Goal: Task Accomplishment & Management: Complete application form

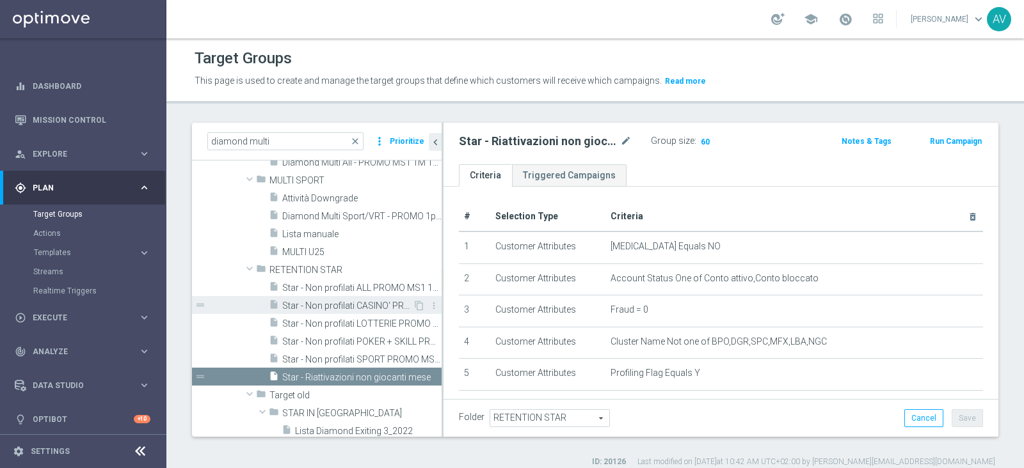
click at [339, 305] on span "Star - Non profilati CASINO' PROMO MS1 1M (3m)" at bounding box center [347, 306] width 131 height 11
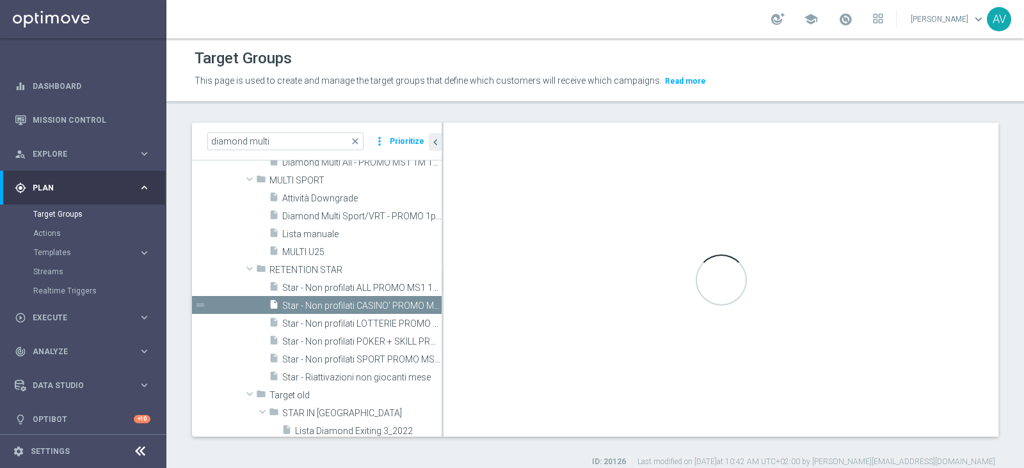
checkbox input "true"
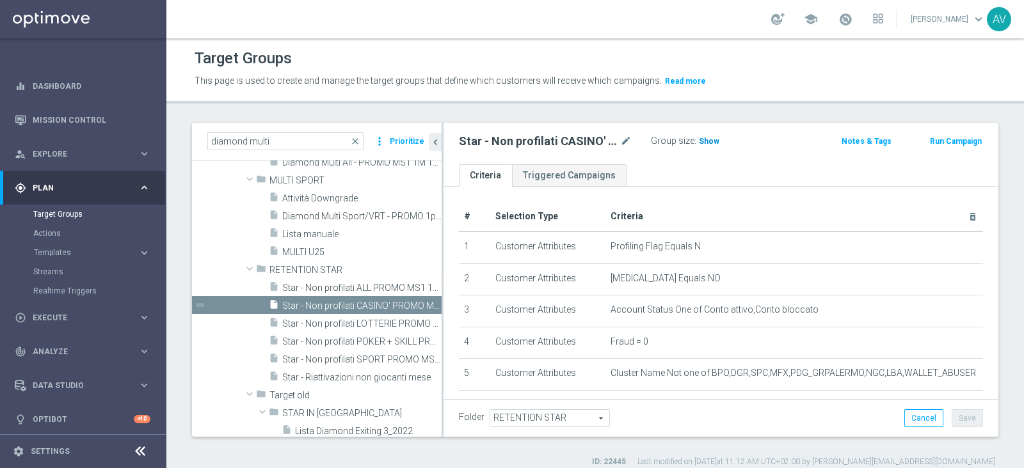
click at [711, 140] on span "Show" at bounding box center [709, 141] width 20 height 9
click at [705, 140] on span "361" at bounding box center [707, 143] width 16 height 12
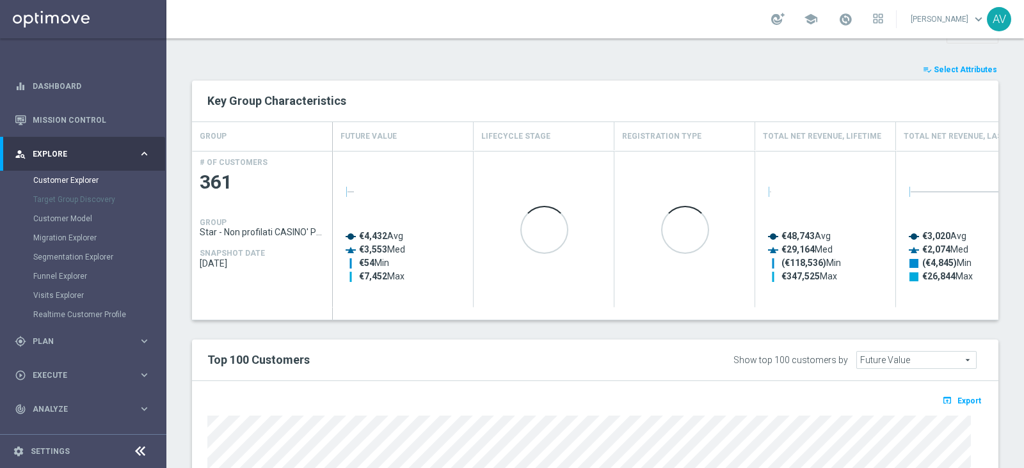
scroll to position [456, 0]
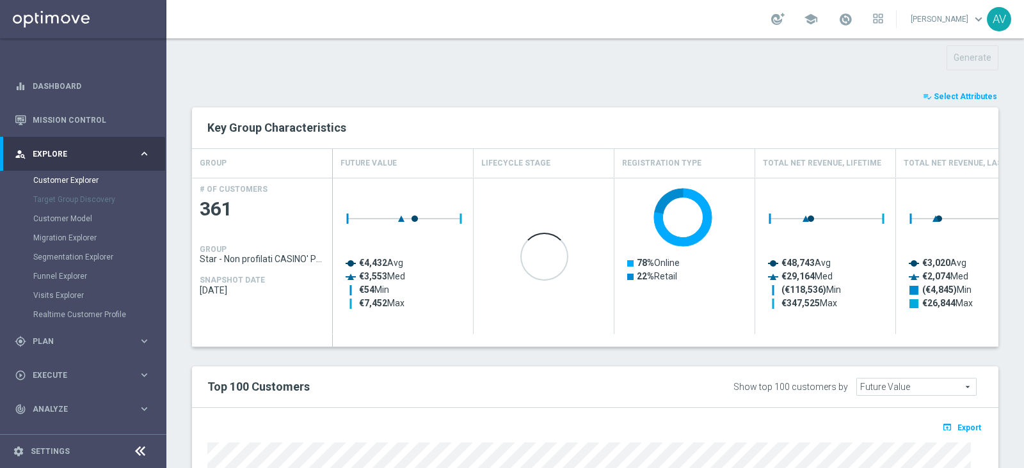
click at [921, 90] on button "playlist_add_check Select Attributes" at bounding box center [959, 97] width 77 height 14
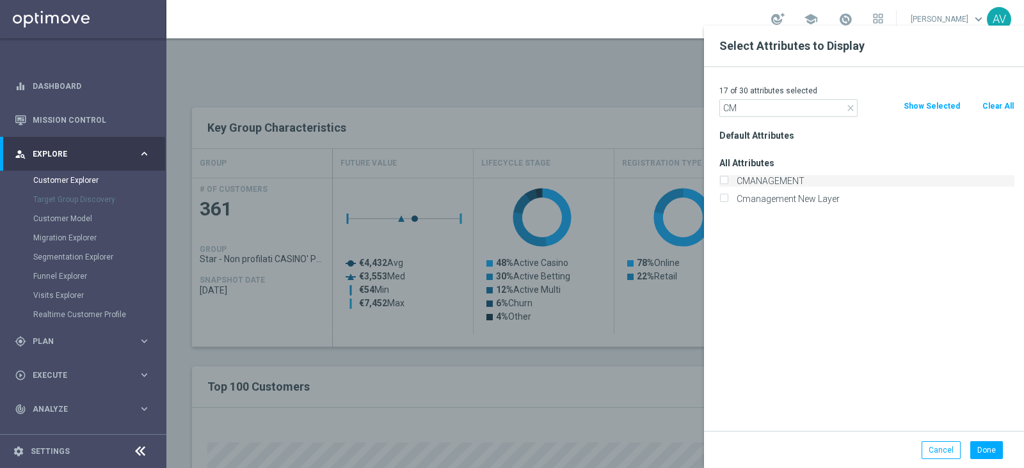
type input "CM"
click at [723, 175] on div "CMANAGEMENT" at bounding box center [866, 181] width 295 height 12
click at [743, 180] on label "CMANAGEMENT" at bounding box center [873, 181] width 282 height 12
click at [728, 180] on input "CMANAGEMENT" at bounding box center [723, 183] width 8 height 8
checkbox input "true"
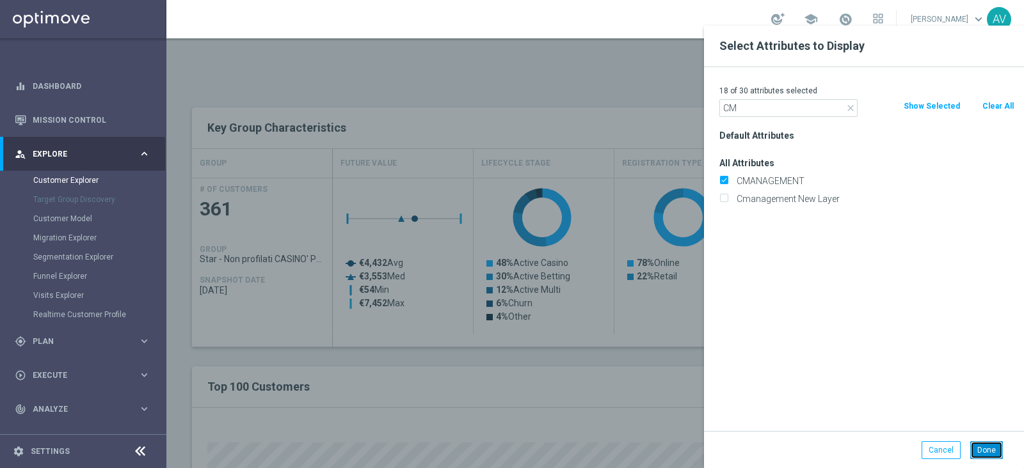
click at [992, 446] on button "Done" at bounding box center [986, 451] width 33 height 18
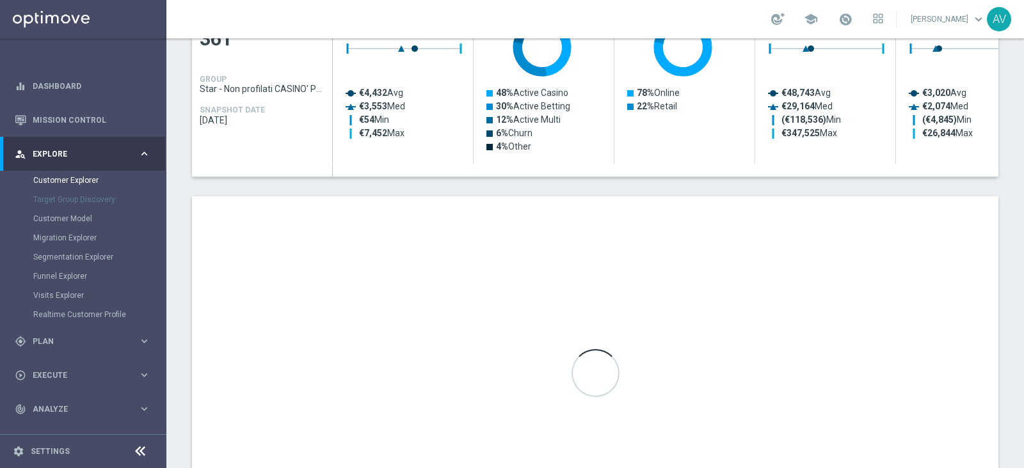
scroll to position [630, 0]
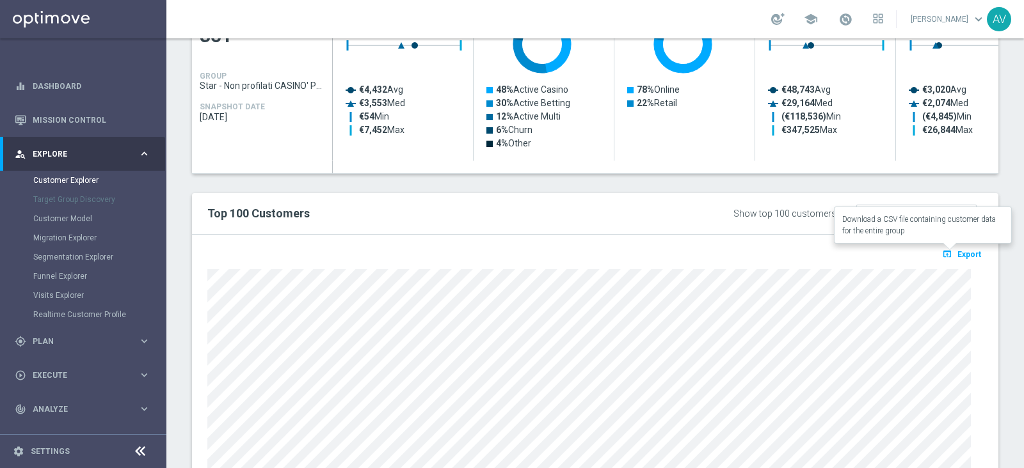
click at [947, 246] on button "open_in_browser Export" at bounding box center [961, 254] width 43 height 17
click at [1006, 319] on div "TARGET GROUP Star - Non profilati CASINO' PROMO MS1 1M (3m) Star - Non profilat…" at bounding box center [594, 31] width 857 height 1071
click at [957, 251] on span "Export" at bounding box center [969, 254] width 24 height 9
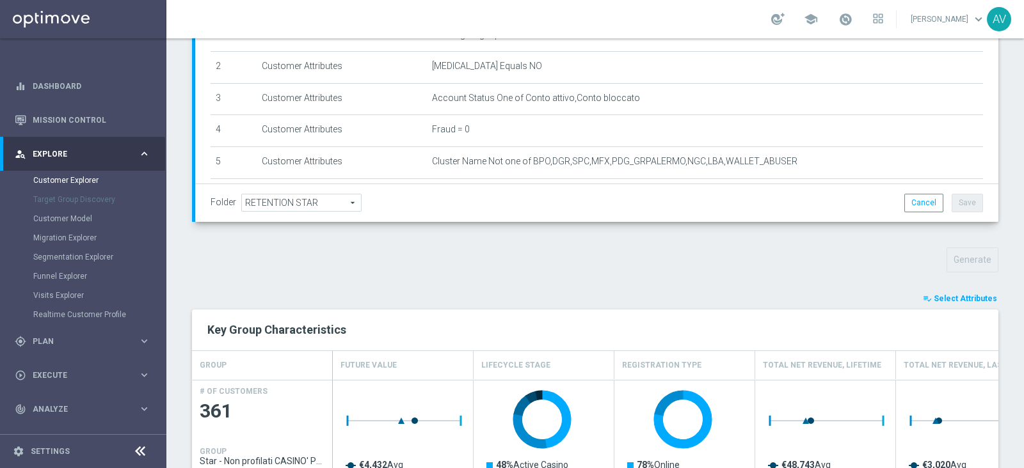
scroll to position [0, 0]
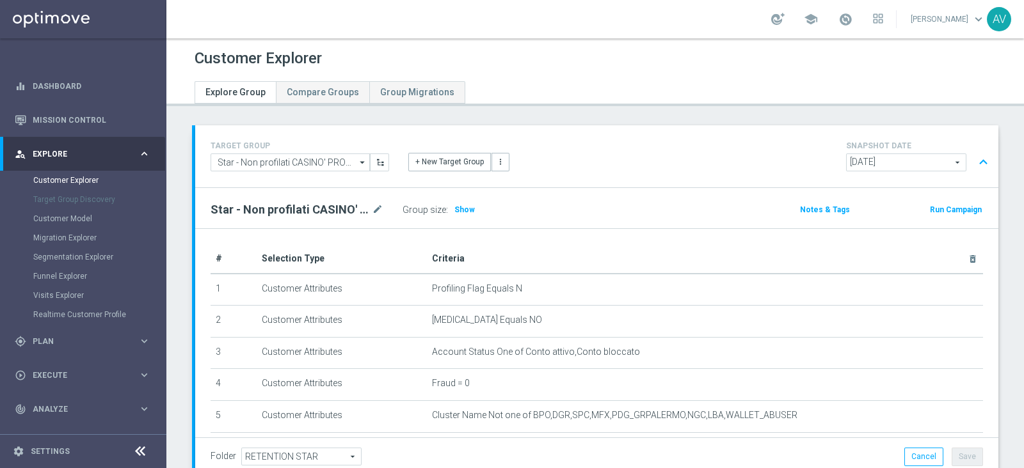
click at [941, 210] on button "Run Campaign" at bounding box center [956, 210] width 54 height 14
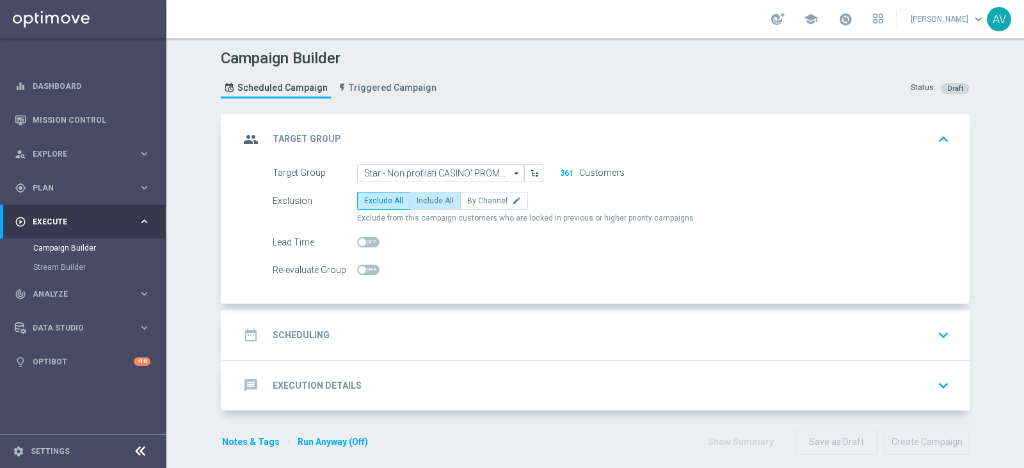
click at [426, 196] on span "Include All" at bounding box center [435, 200] width 37 height 9
click at [425, 199] on input "Include All" at bounding box center [421, 203] width 8 height 8
radio input "true"
click at [253, 140] on icon "group" at bounding box center [250, 139] width 23 height 23
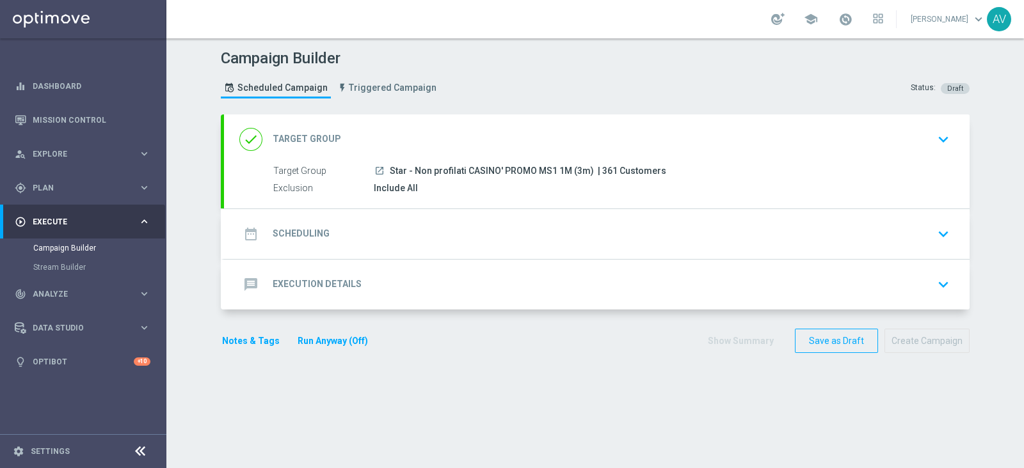
click at [239, 235] on icon "date_range" at bounding box center [250, 234] width 23 height 23
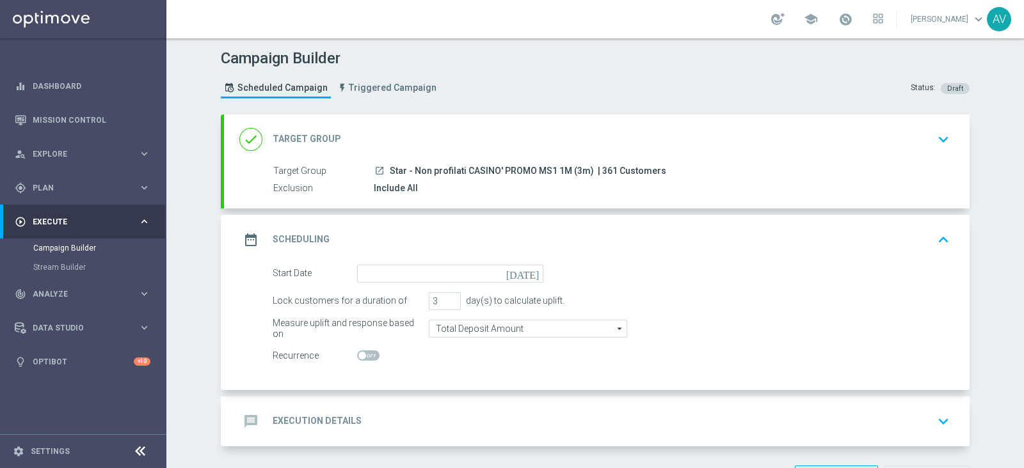
click at [529, 272] on icon "today" at bounding box center [525, 272] width 38 height 14
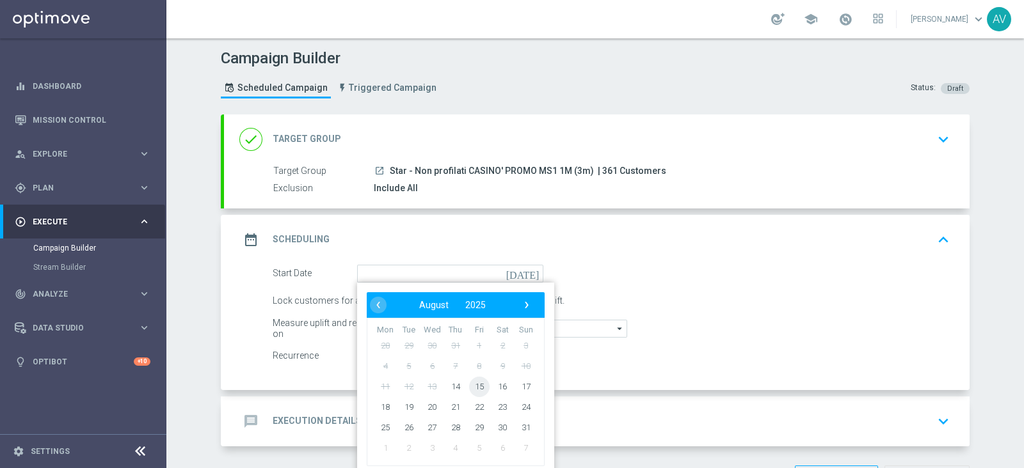
click at [470, 383] on span "15" at bounding box center [479, 386] width 20 height 20
type input "15 Aug 2025"
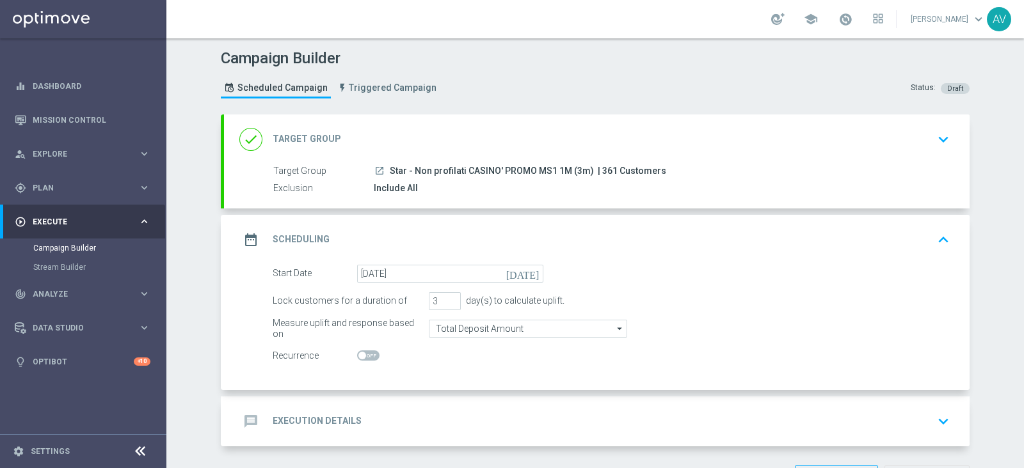
click at [244, 239] on icon "date_range" at bounding box center [250, 239] width 23 height 23
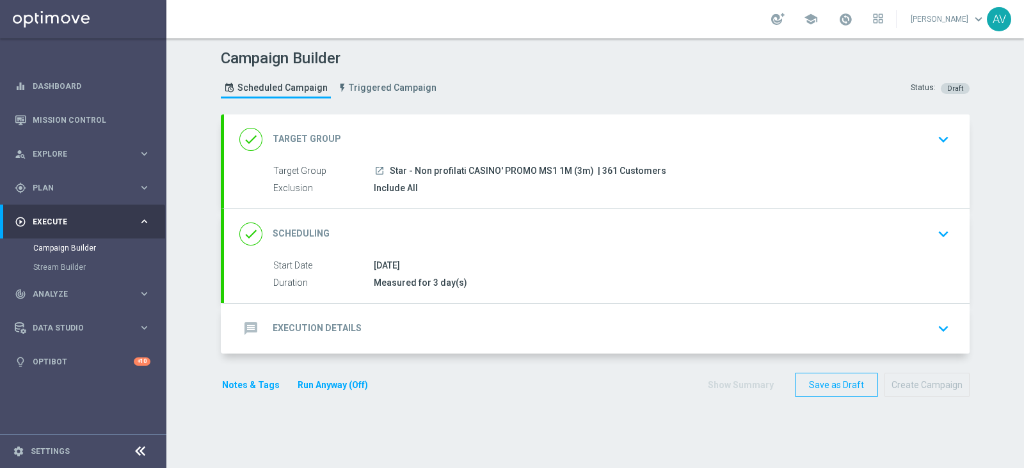
click at [239, 335] on icon "message" at bounding box center [250, 328] width 23 height 23
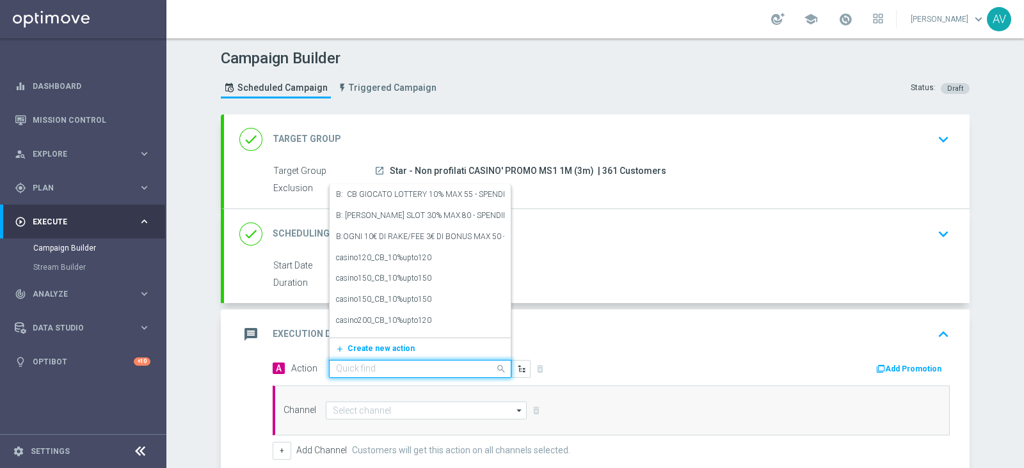
click at [362, 367] on input "text" at bounding box center [407, 369] width 143 height 11
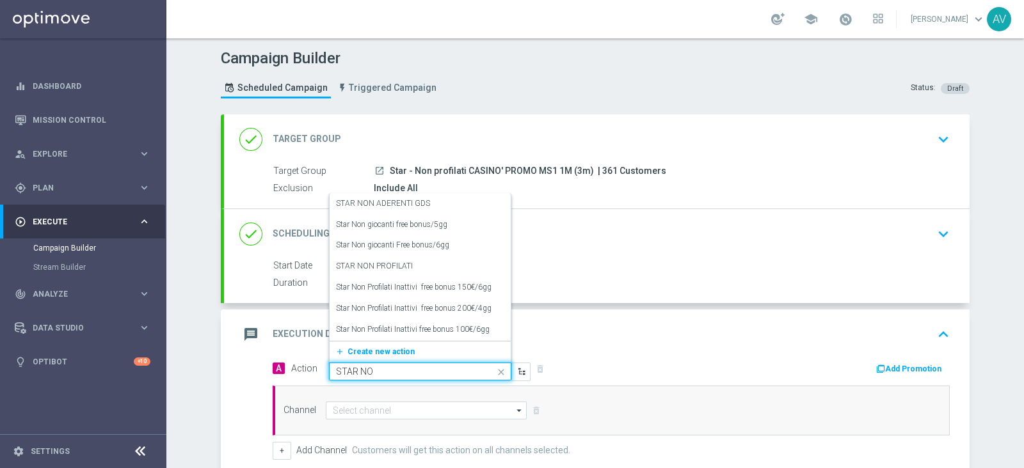
type input "STAR NON"
click at [403, 264] on label "STAR NON PROFILATI" at bounding box center [374, 266] width 77 height 11
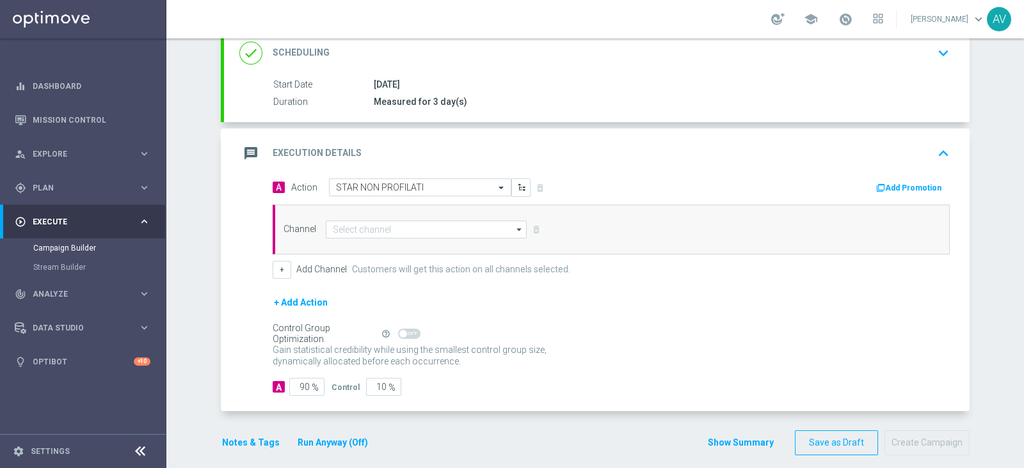
scroll to position [177, 0]
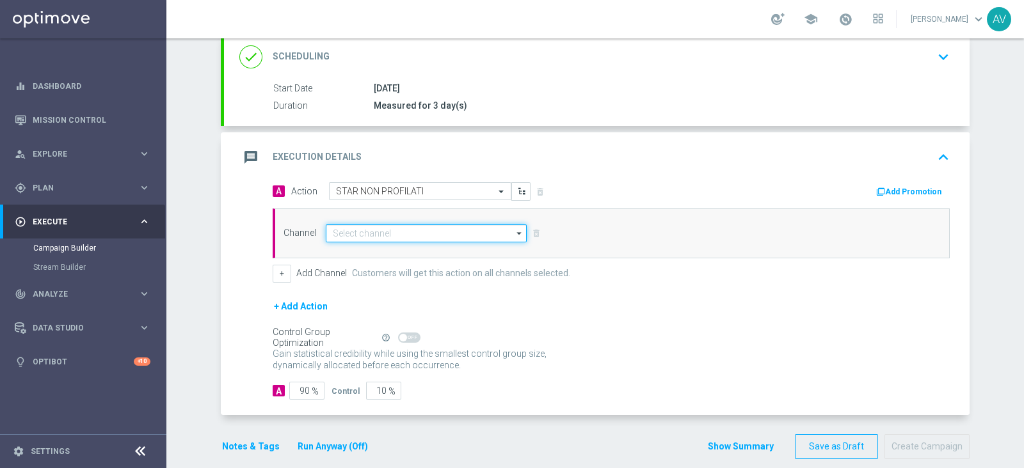
click at [403, 225] on input at bounding box center [426, 234] width 201 height 18
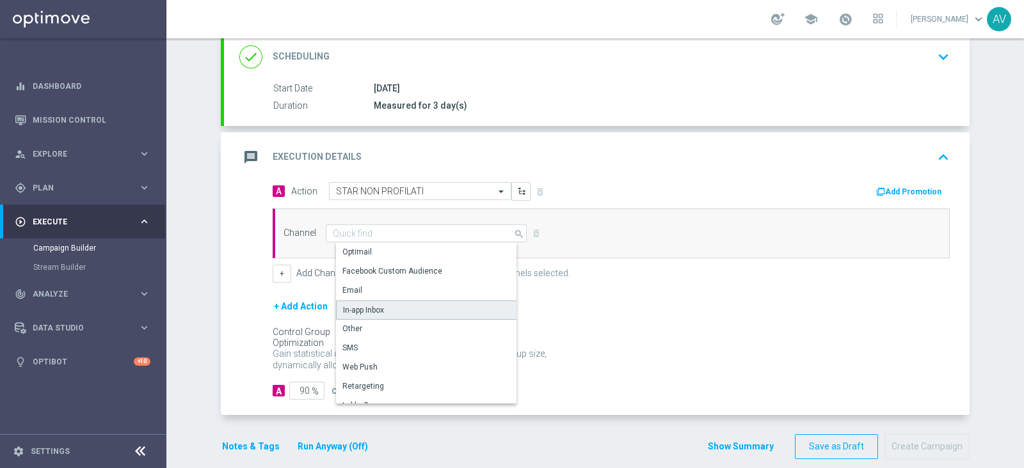
click at [346, 307] on div "In-app Inbox" at bounding box center [363, 311] width 41 height 12
type input "In-app Inbox"
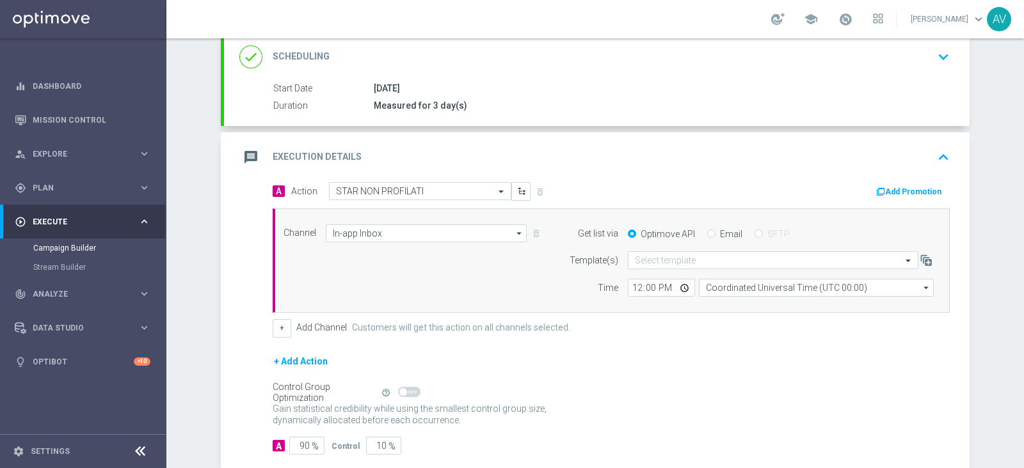
click at [707, 233] on input "Email" at bounding box center [711, 235] width 8 height 8
radio input "true"
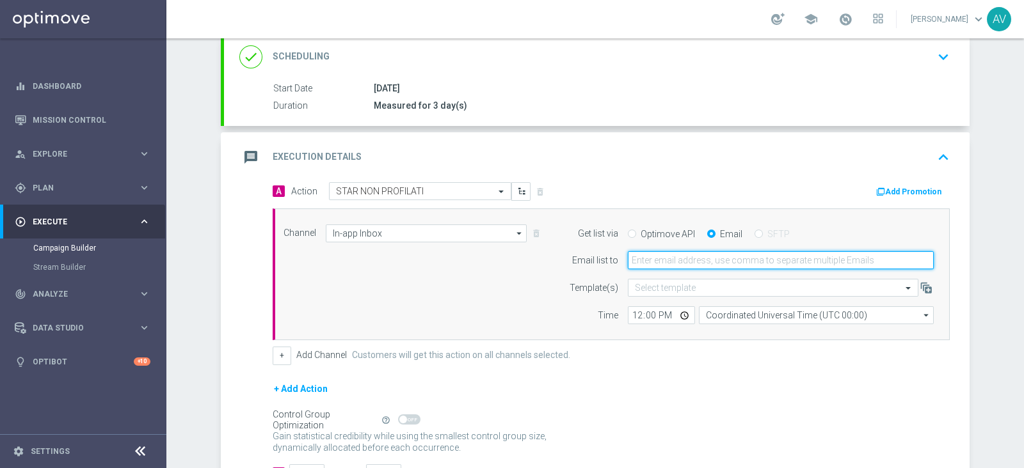
click at [658, 259] on input "email" at bounding box center [781, 260] width 306 height 18
type input "alessandro.vania@sisal.it"
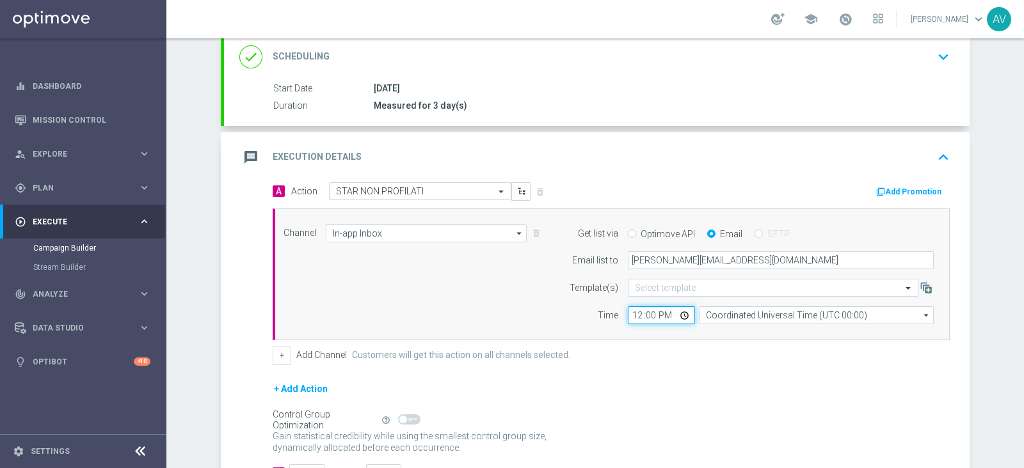
click at [628, 315] on input "12:00" at bounding box center [661, 316] width 67 height 18
click at [765, 312] on input "Coordinated Universal Time (UTC 00:00)" at bounding box center [816, 316] width 235 height 18
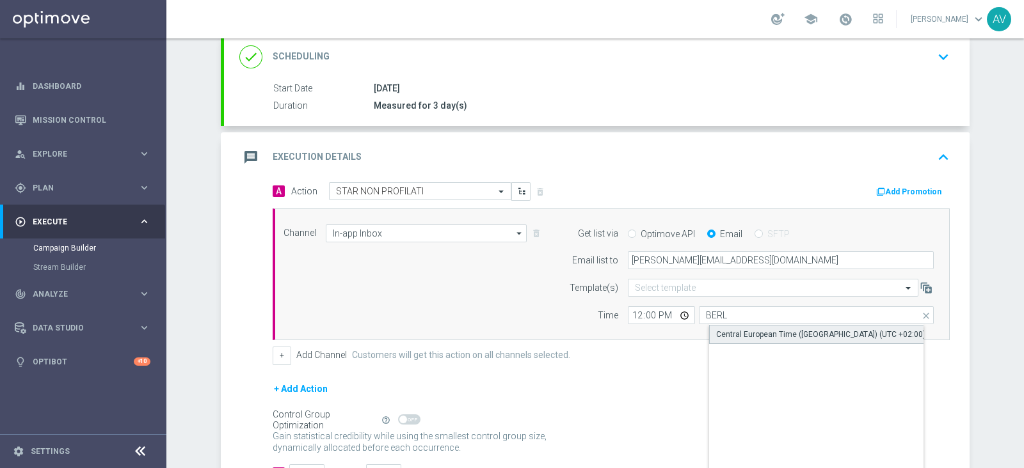
click at [779, 326] on div "Central European Time (Berlin) (UTC +02:00)" at bounding box center [826, 334] width 235 height 19
type input "Central European Time (Berlin) (UTC +02:00)"
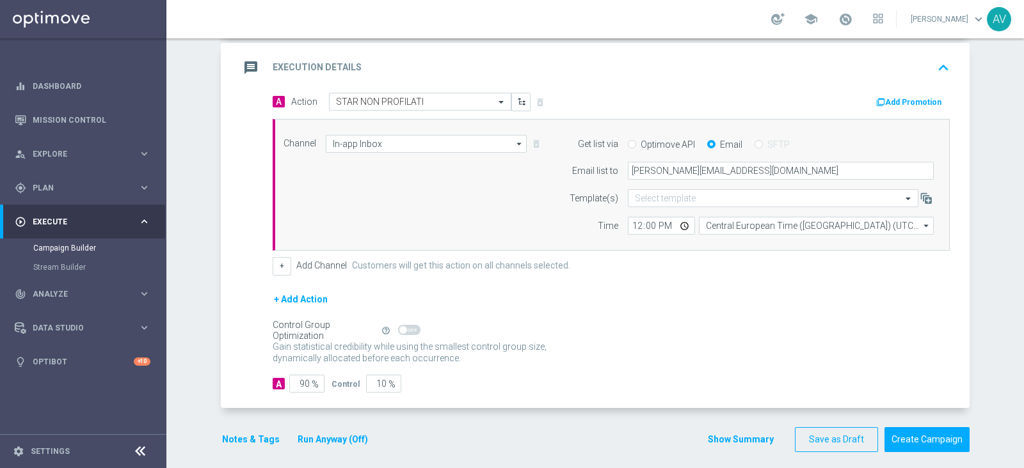
scroll to position [268, 0]
click at [298, 379] on input "90" at bounding box center [306, 383] width 35 height 18
type input "0"
type input "100"
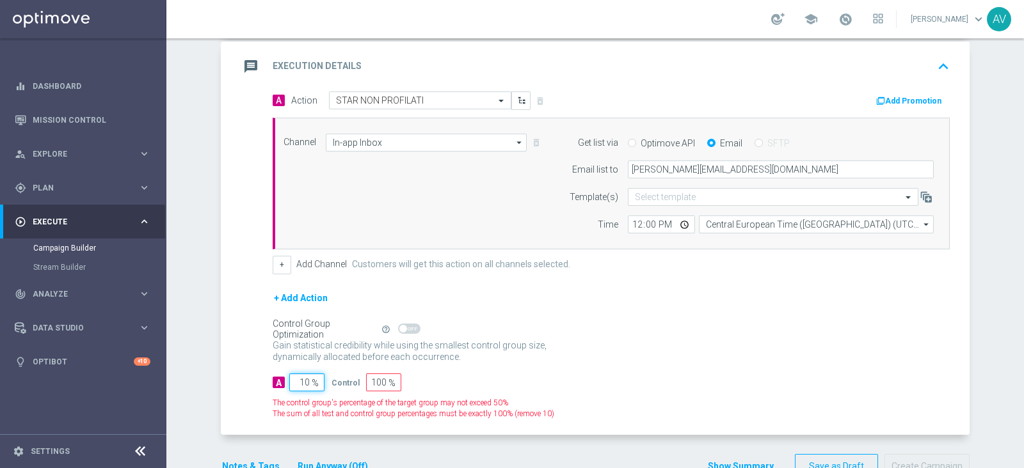
type input "100"
type input "0"
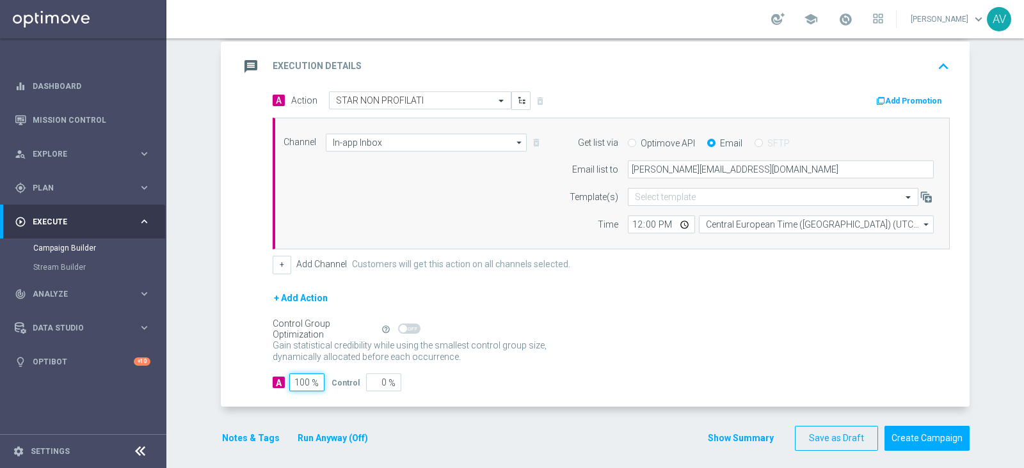
type input "100"
click at [239, 72] on icon "message" at bounding box center [250, 66] width 23 height 23
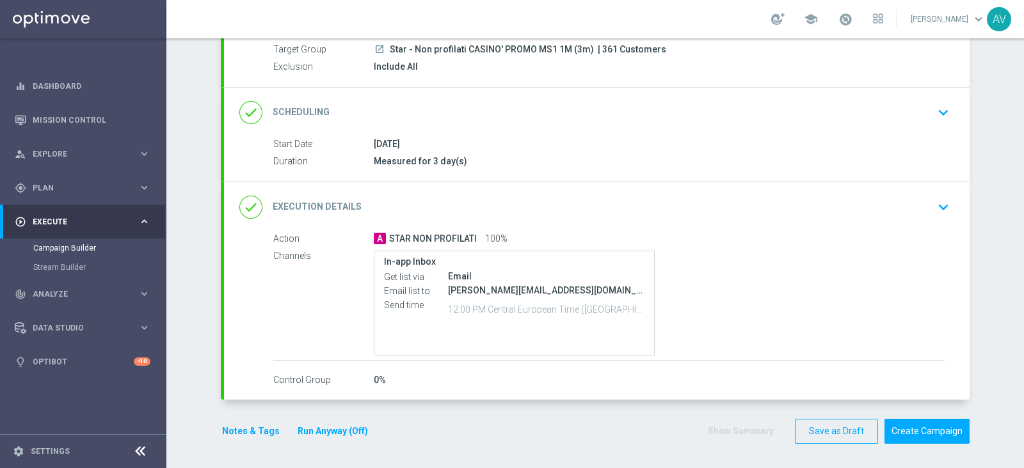
scroll to position [122, 0]
click at [237, 427] on button "Notes & Tags" at bounding box center [251, 432] width 60 height 16
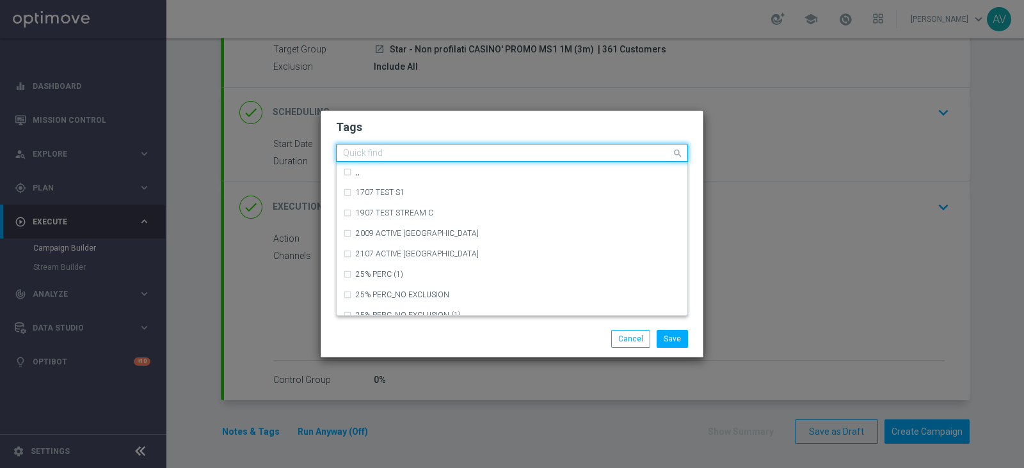
click at [451, 153] on input "text" at bounding box center [507, 153] width 328 height 11
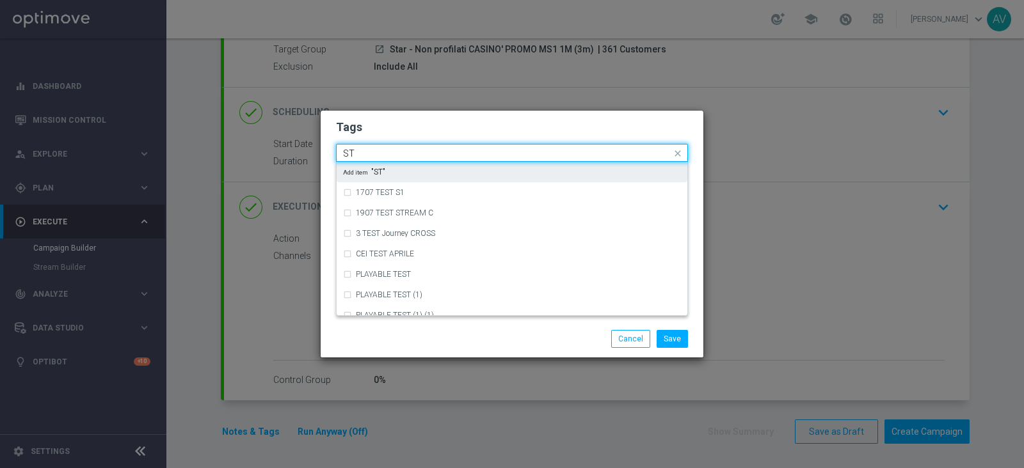
type input "S"
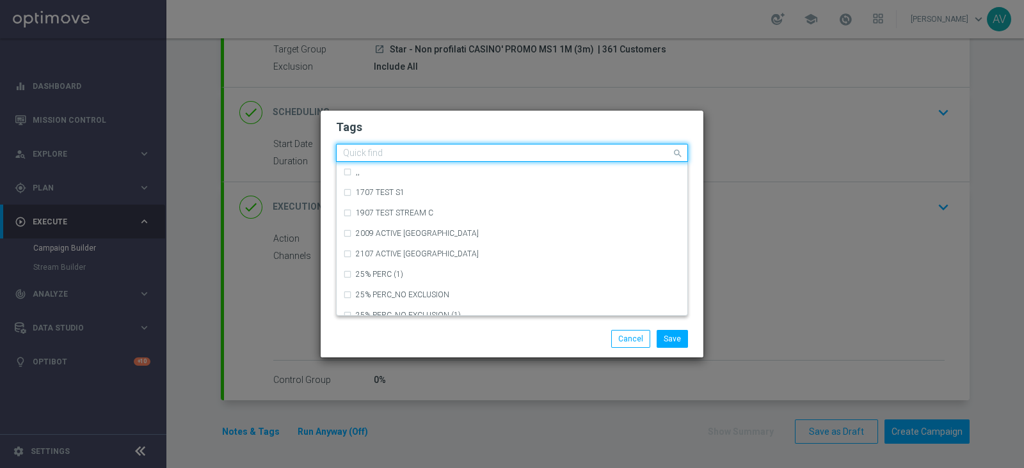
type input "a"
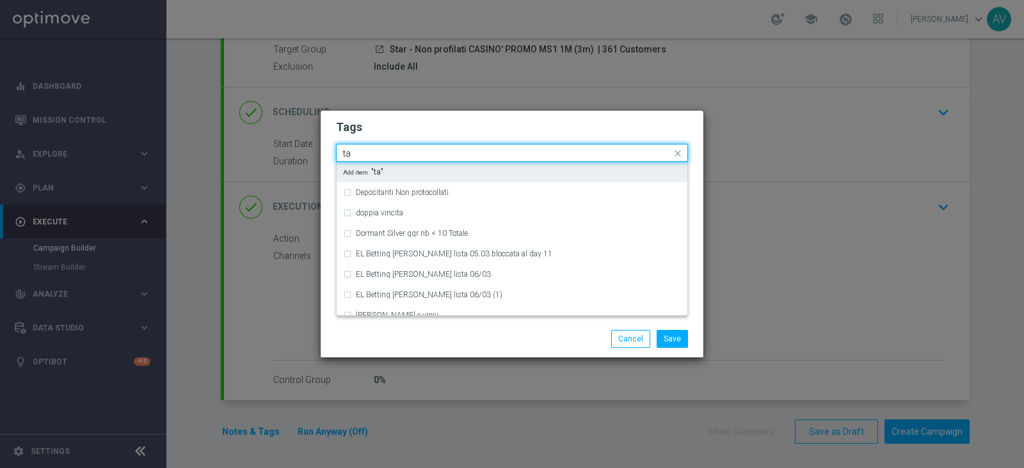
type input "t"
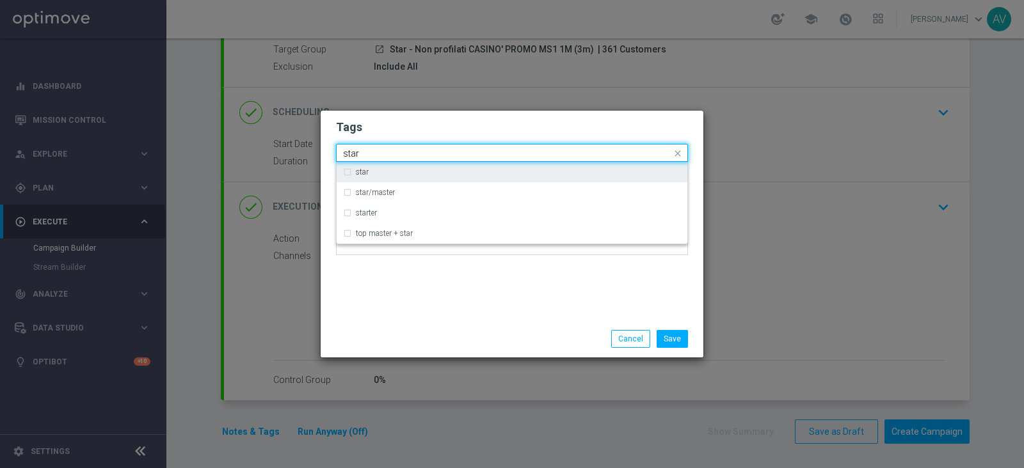
click at [368, 170] on label "star" at bounding box center [362, 172] width 13 height 8
type input "star"
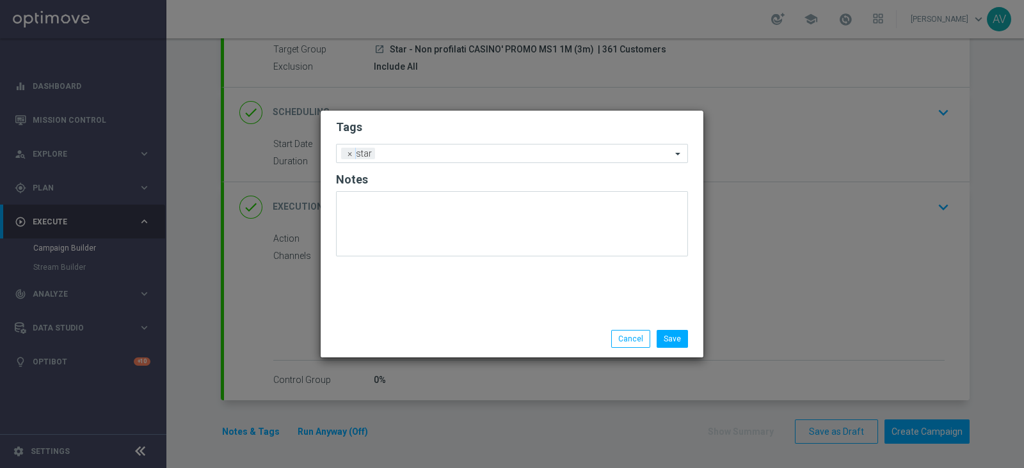
click at [454, 275] on div "Tags Add a new tag × star Notes" at bounding box center [512, 216] width 383 height 210
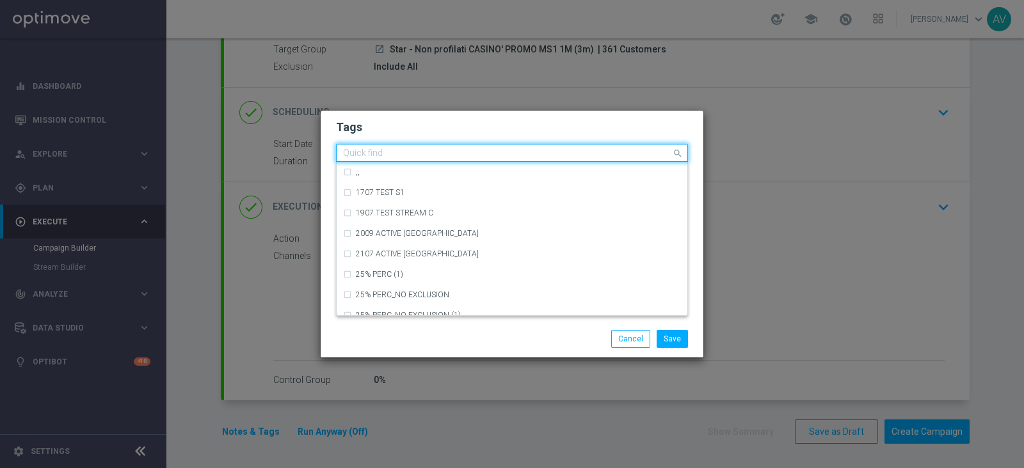
click at [415, 161] on div "Quick find × star" at bounding box center [512, 153] width 352 height 18
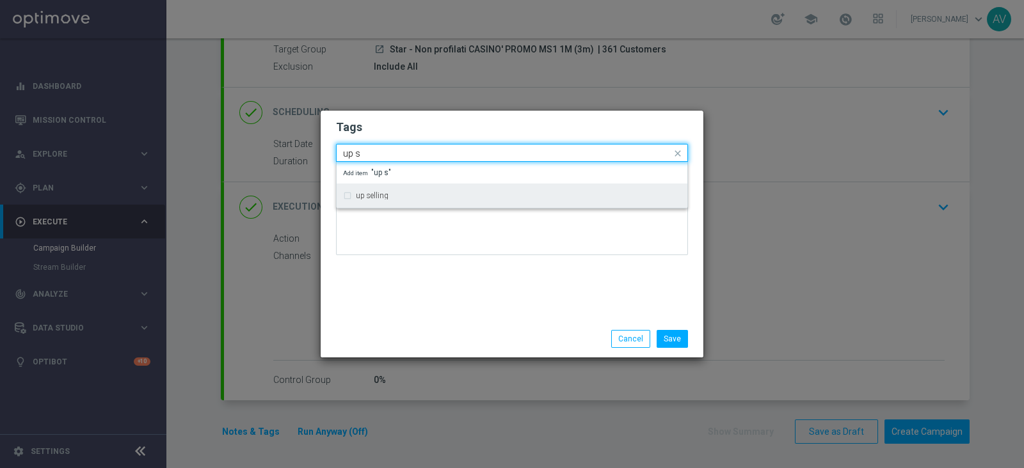
click at [343, 193] on div "up selling" at bounding box center [512, 196] width 338 height 20
type input "up s"
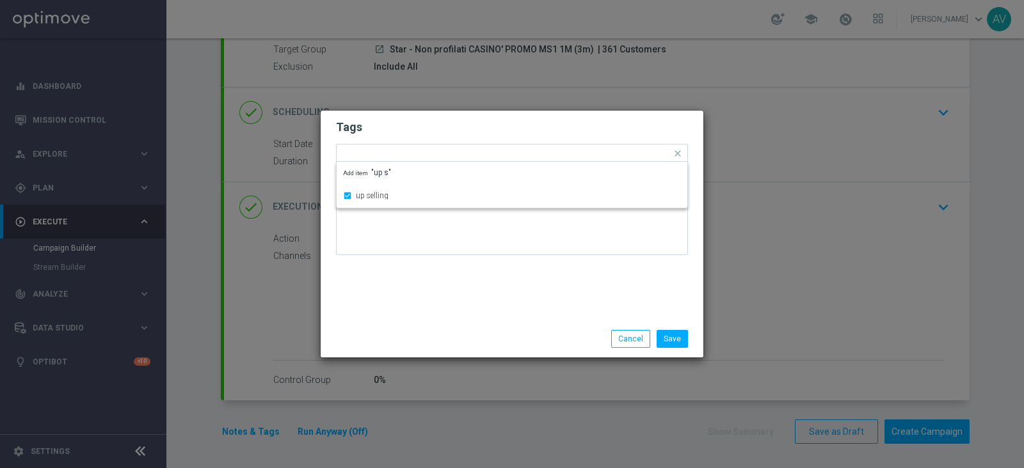
click at [435, 281] on div "Tags Quick find × star × up selling up selling Add item "up s" Notes" at bounding box center [512, 216] width 383 height 210
click at [455, 151] on input "text" at bounding box center [555, 154] width 232 height 11
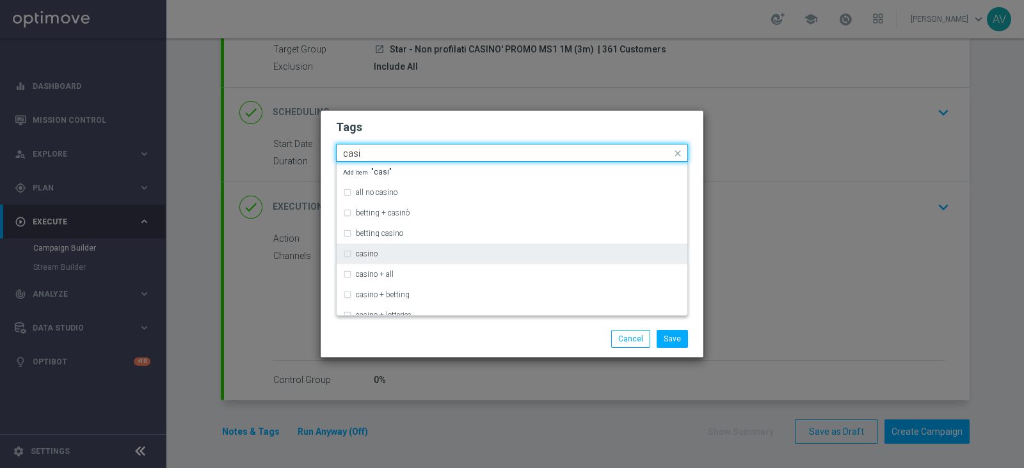
click at [344, 253] on div "casino" at bounding box center [512, 254] width 338 height 20
type input "casi"
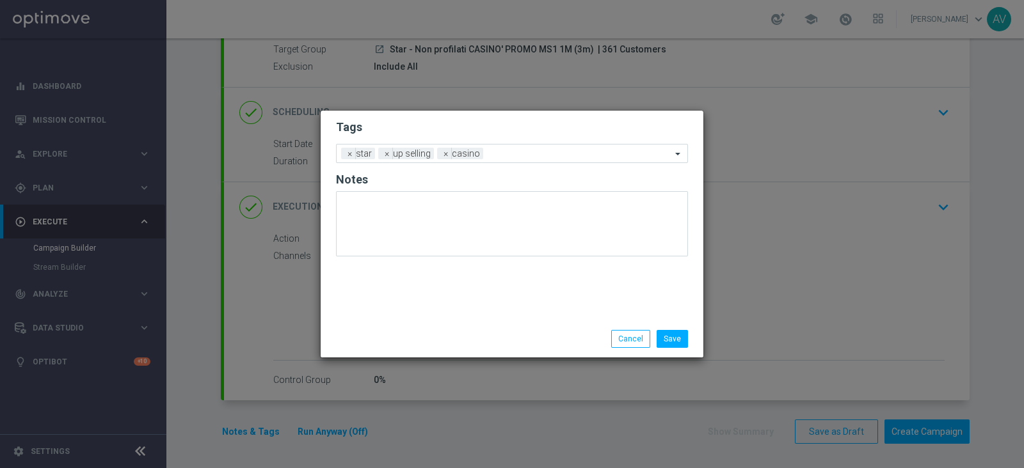
click at [464, 328] on div "Save Cancel" at bounding box center [512, 339] width 383 height 37
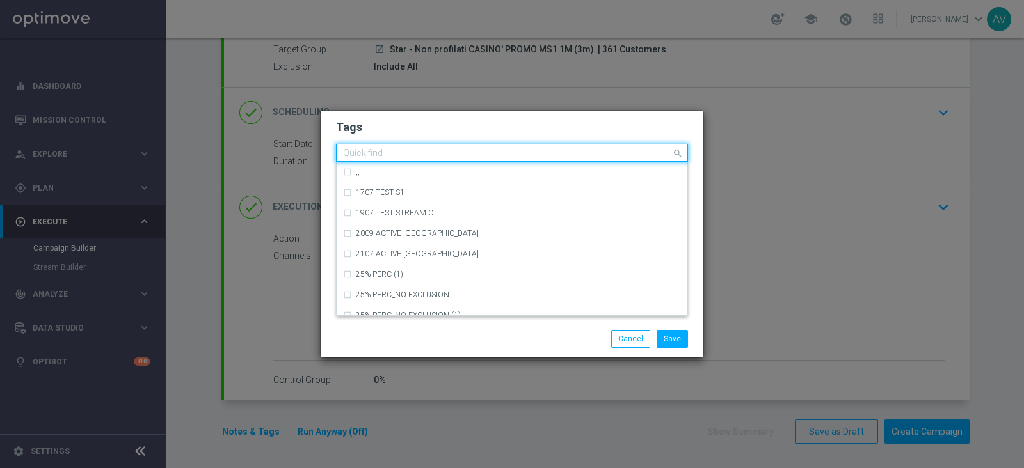
click at [525, 156] on input "text" at bounding box center [507, 153] width 328 height 11
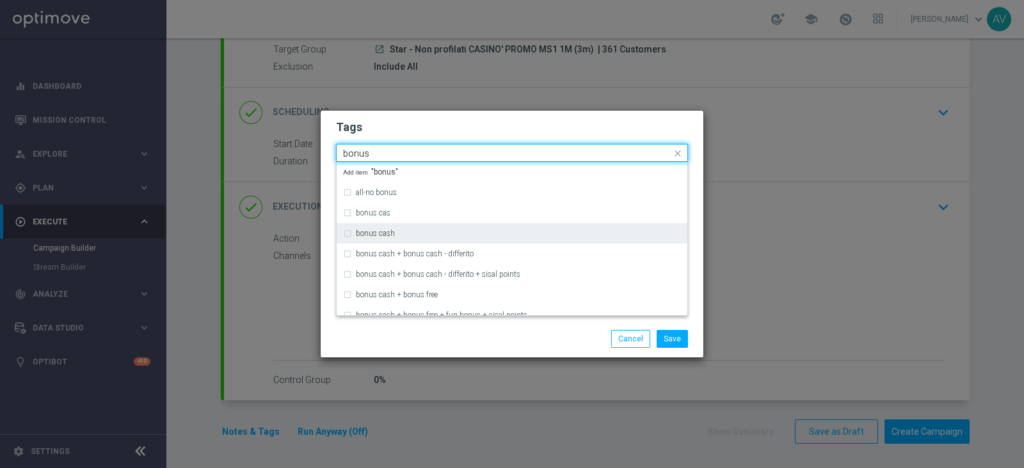
click at [373, 228] on div "bonus cash" at bounding box center [512, 233] width 338 height 20
type input "bonus"
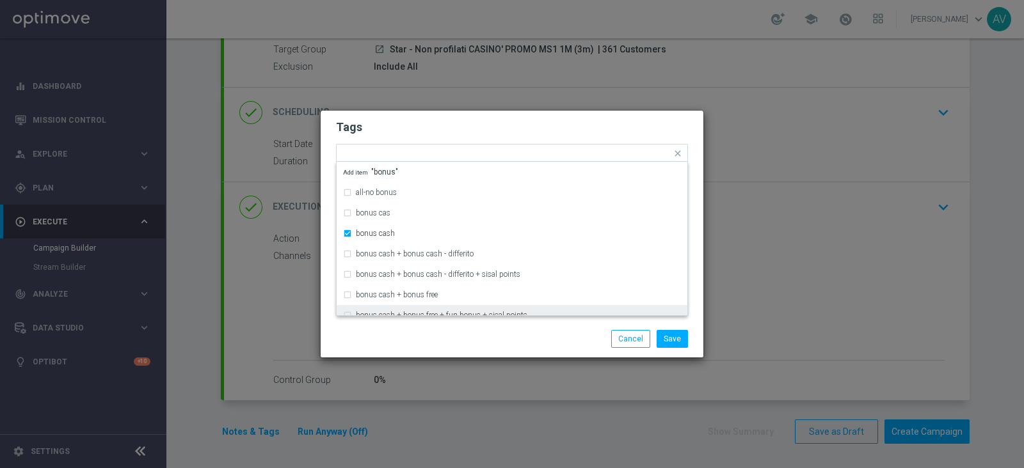
click at [442, 327] on div "Save Cancel" at bounding box center [512, 339] width 383 height 37
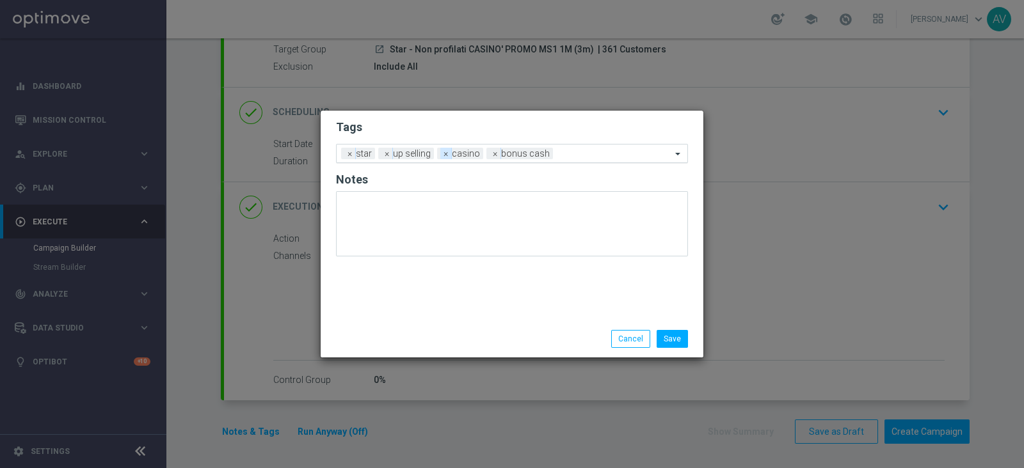
click at [442, 153] on span "×" at bounding box center [446, 154] width 12 height 12
click at [442, 153] on input "text" at bounding box center [555, 154] width 232 height 11
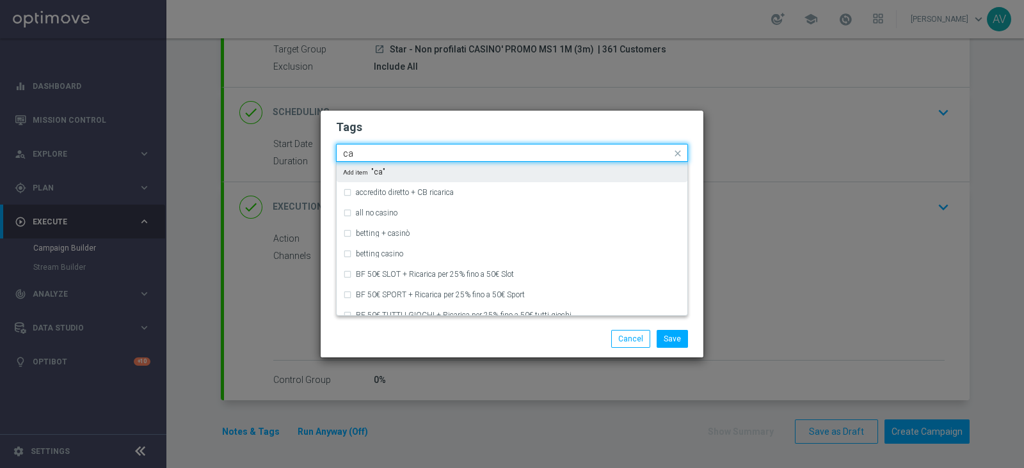
type input "c"
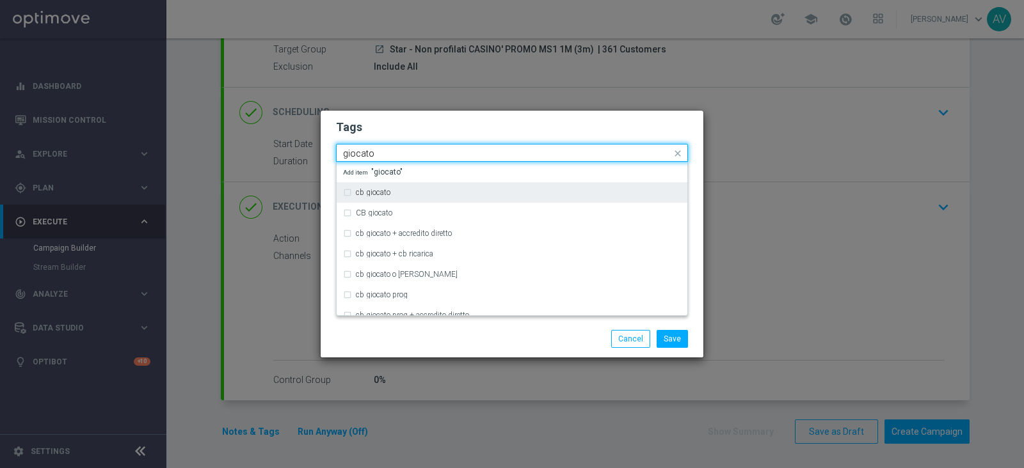
click at [353, 188] on div "cb giocato" at bounding box center [512, 192] width 338 height 20
type input "giocato"
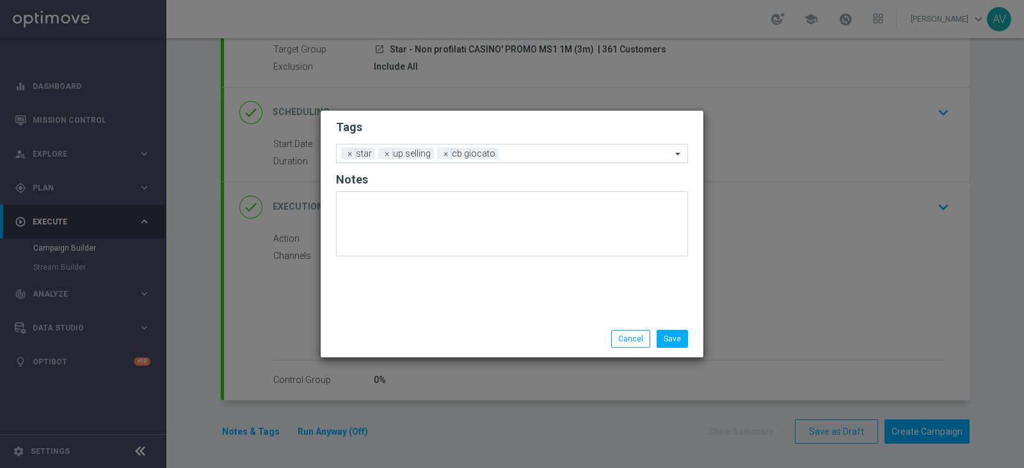
click at [491, 330] on div "Save Cancel" at bounding box center [574, 339] width 248 height 18
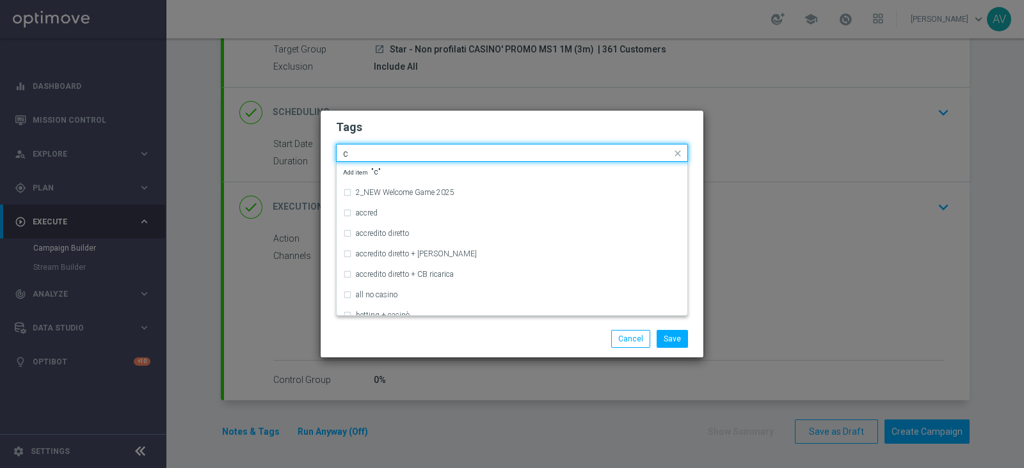
click at [556, 148] on input "c" at bounding box center [507, 153] width 328 height 11
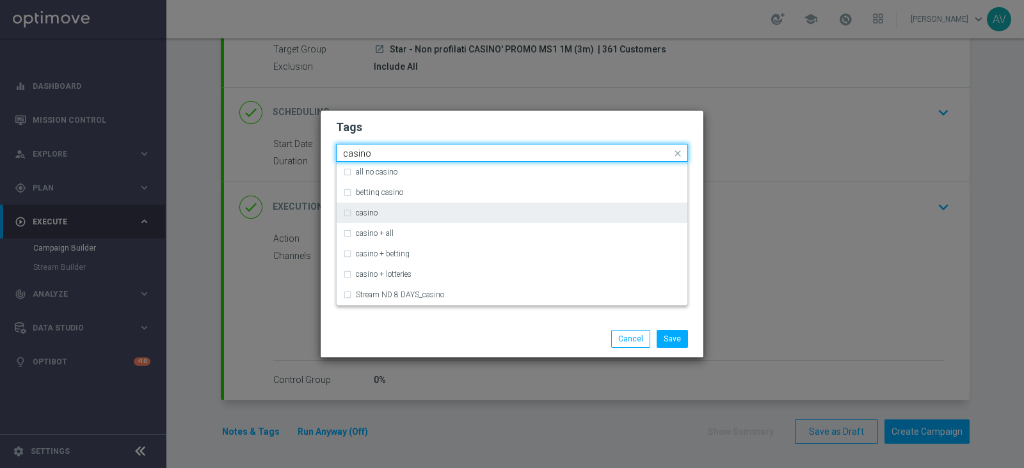
click at [394, 208] on div "casino" at bounding box center [512, 213] width 338 height 20
type input "casino"
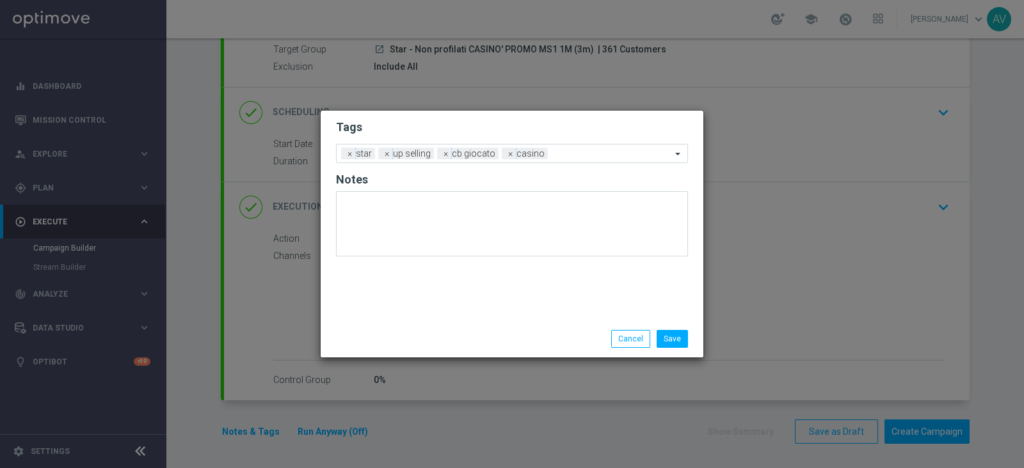
click at [530, 340] on div "Save Cancel" at bounding box center [574, 339] width 248 height 18
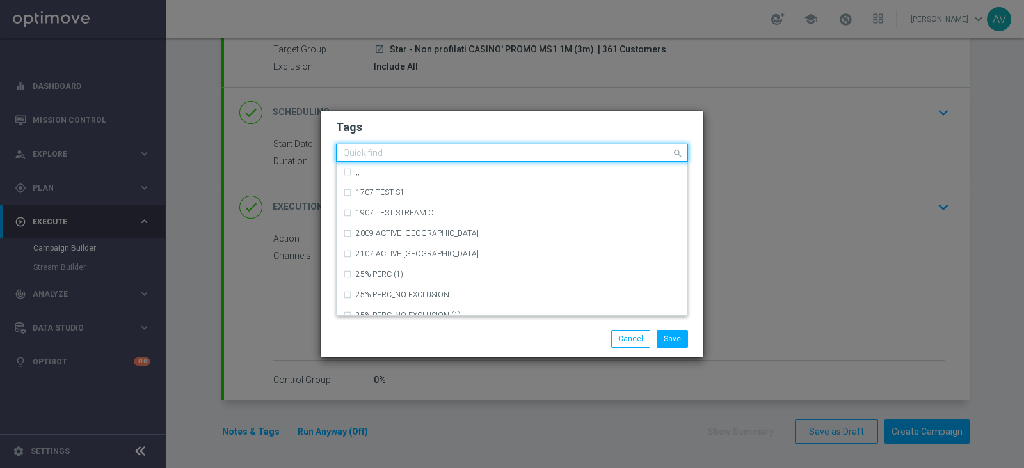
click at [569, 157] on input "text" at bounding box center [507, 153] width 328 height 11
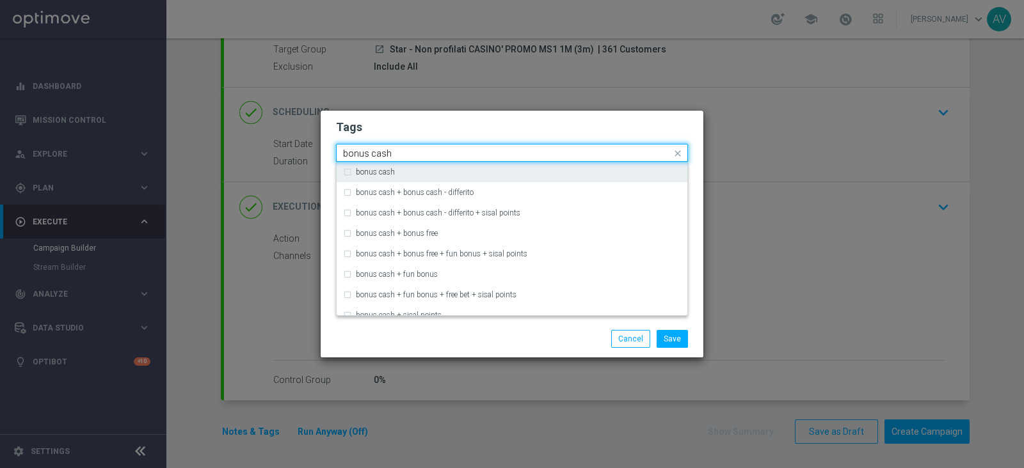
click at [410, 175] on div "bonus cash" at bounding box center [518, 172] width 325 height 8
type input "bonus cash"
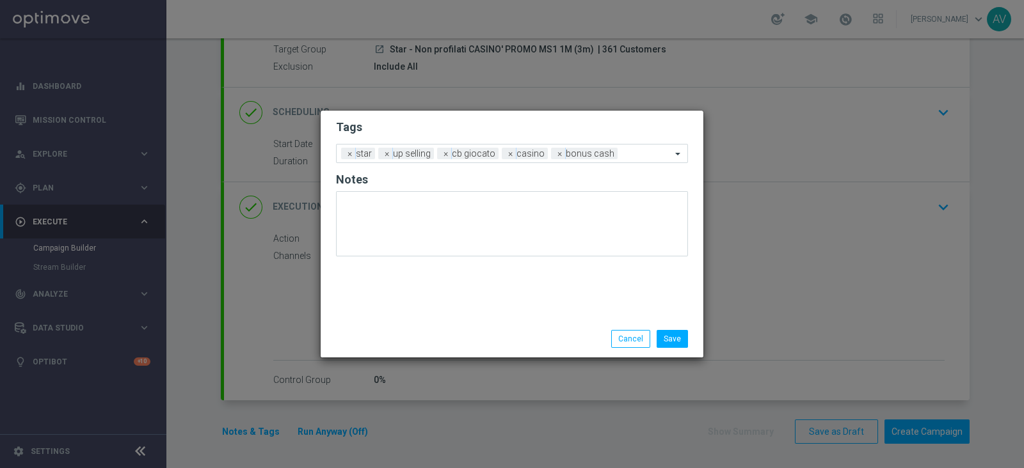
click at [506, 346] on div "Save Cancel" at bounding box center [574, 339] width 248 height 18
click at [673, 335] on button "Save" at bounding box center [672, 339] width 31 height 18
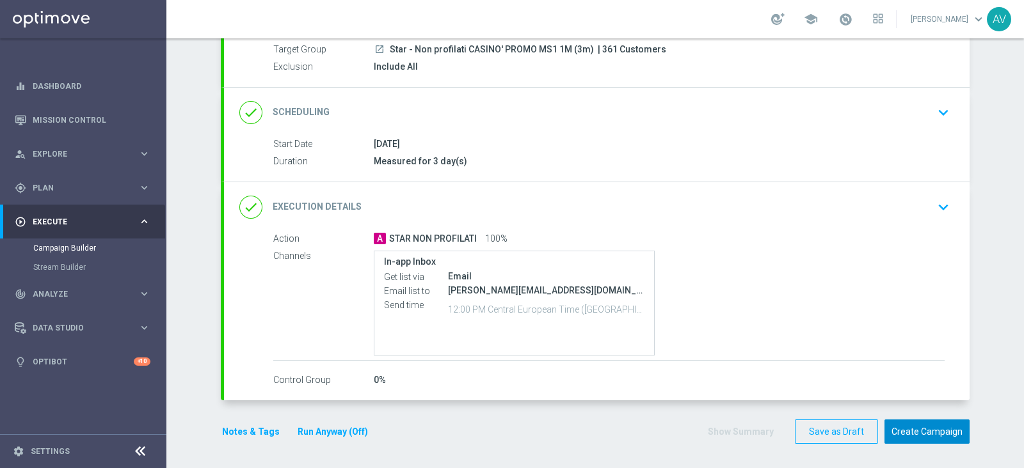
click at [910, 420] on button "Create Campaign" at bounding box center [926, 432] width 85 height 25
